Goal: Task Accomplishment & Management: Manage account settings

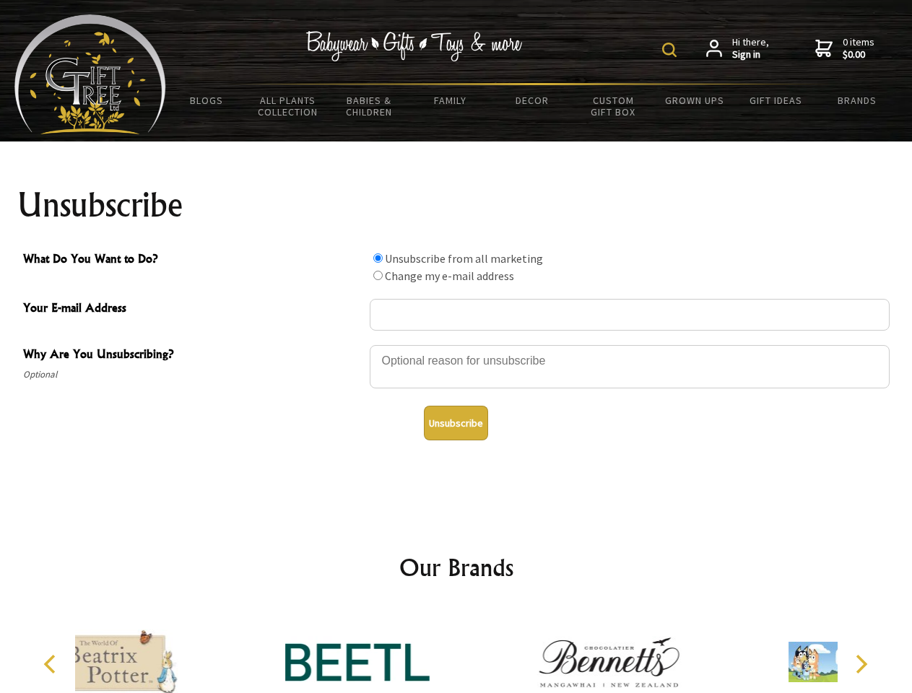
click at [671, 50] on img at bounding box center [669, 50] width 14 height 14
click at [456, 344] on div at bounding box center [630, 369] width 520 height 51
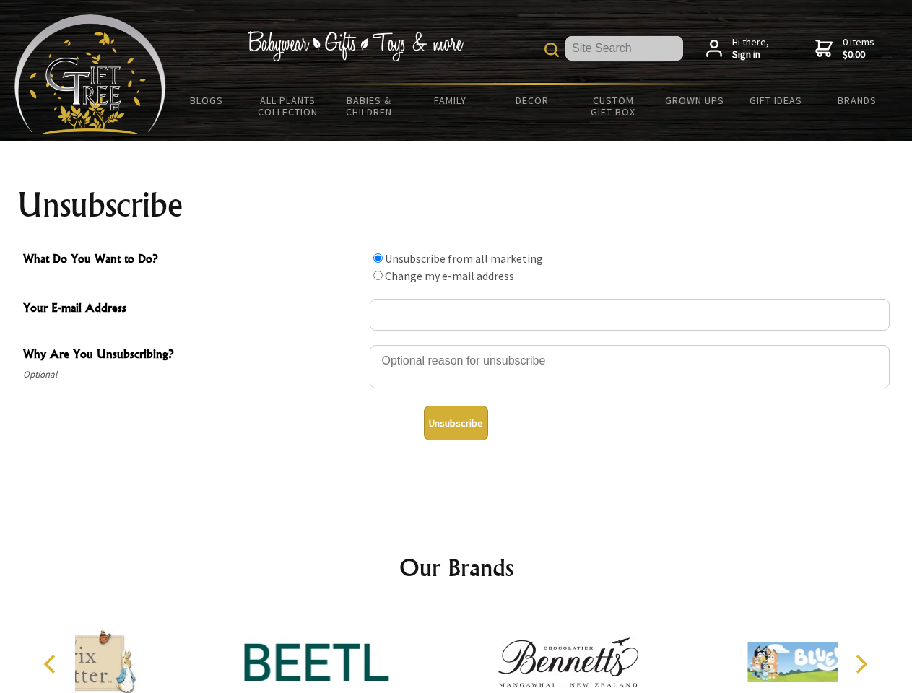
click at [378, 258] on input "What Do You Want to Do?" at bounding box center [377, 257] width 9 height 9
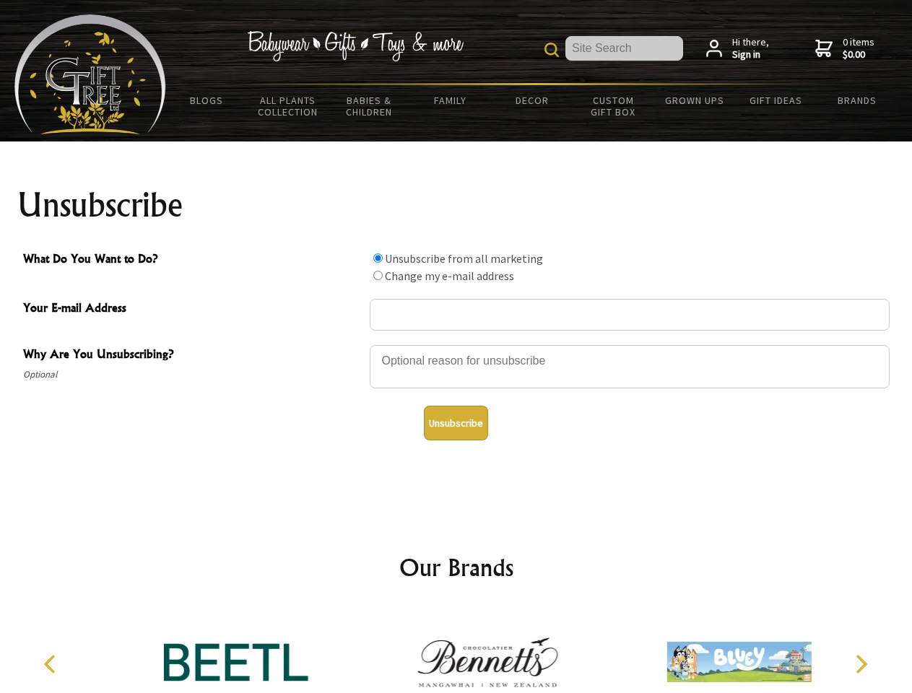
click at [378, 275] on input "What Do You Want to Do?" at bounding box center [377, 275] width 9 height 9
radio input "true"
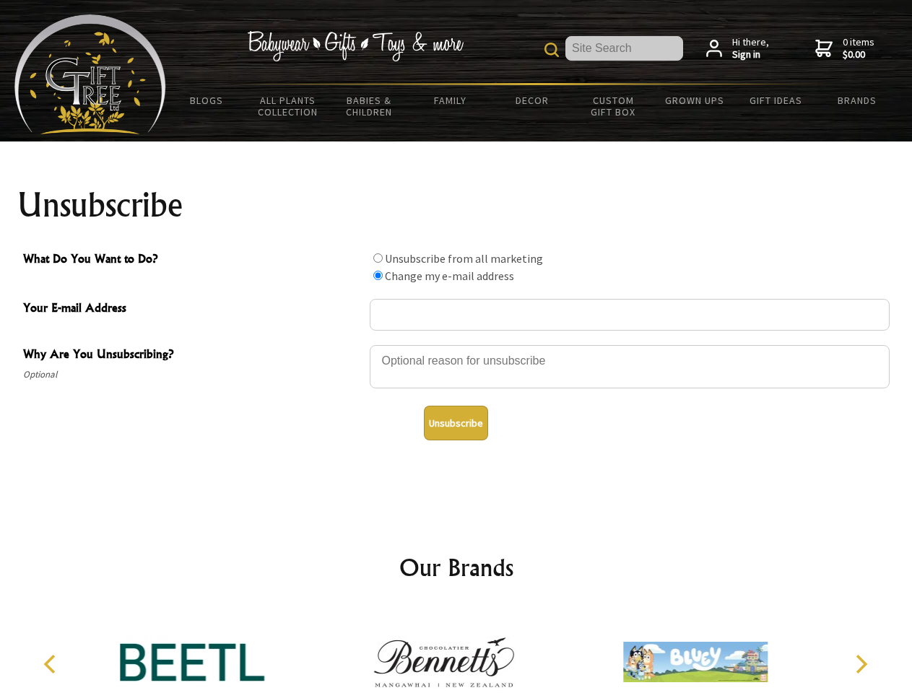
click at [455, 423] on button "Unsubscribe" at bounding box center [456, 423] width 64 height 35
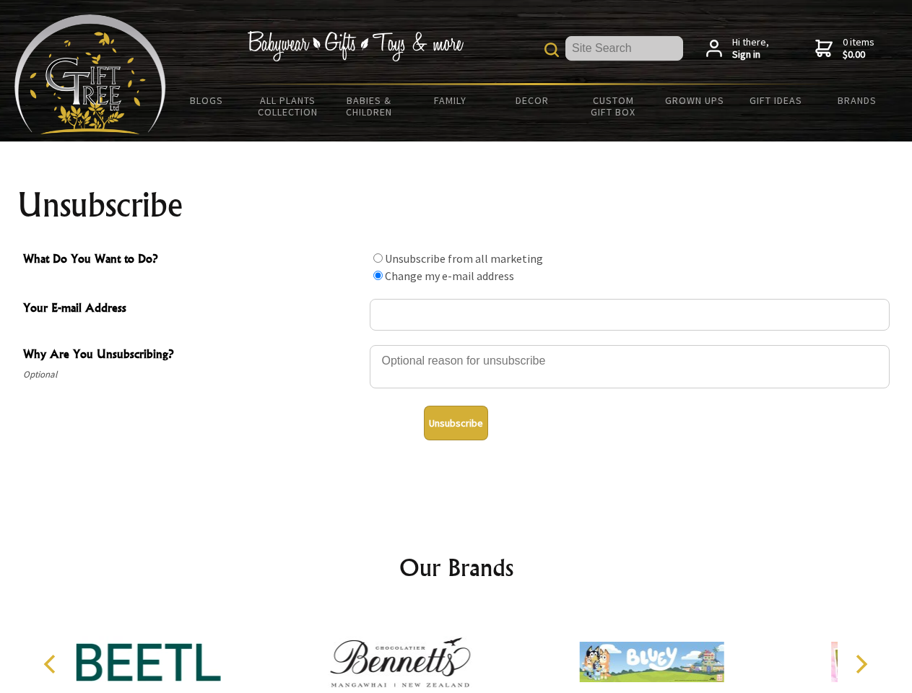
click at [456, 650] on img at bounding box center [400, 662] width 144 height 108
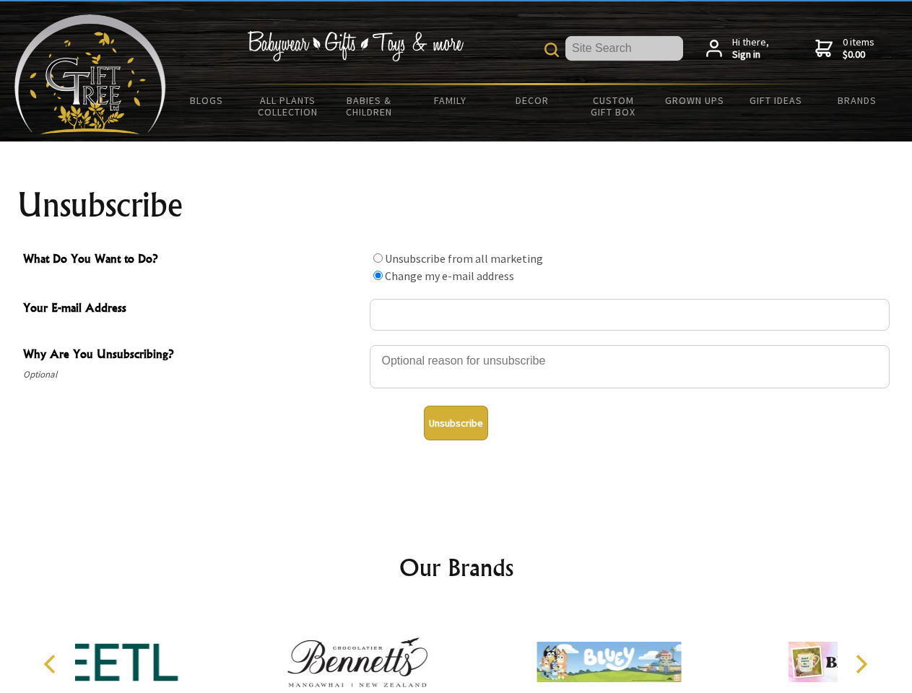
click at [52, 664] on icon "Previous" at bounding box center [51, 664] width 19 height 19
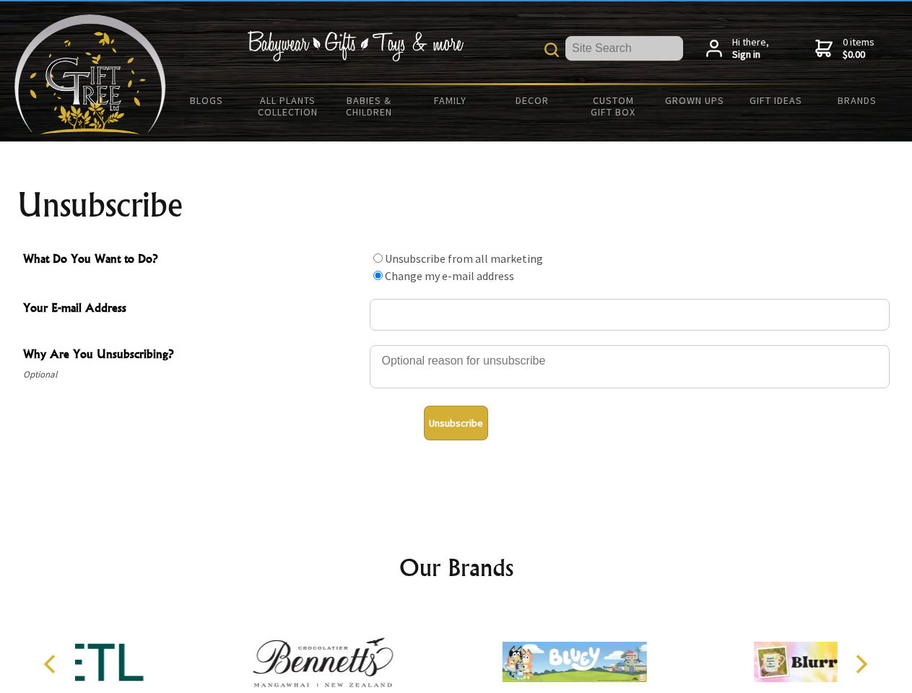
click at [860, 664] on icon "Next" at bounding box center [859, 664] width 19 height 19
